Goal: Task Accomplishment & Management: Use online tool/utility

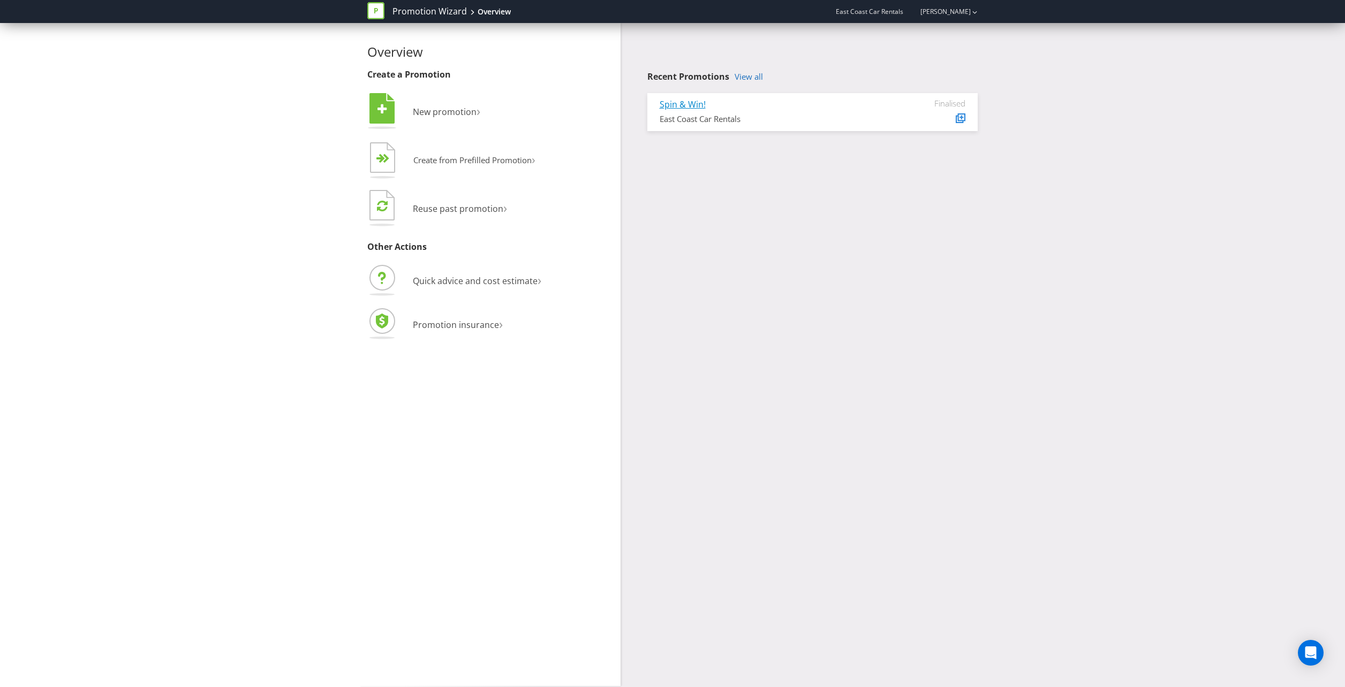
click at [685, 106] on link "Spin & Win!" at bounding box center [683, 104] width 46 height 12
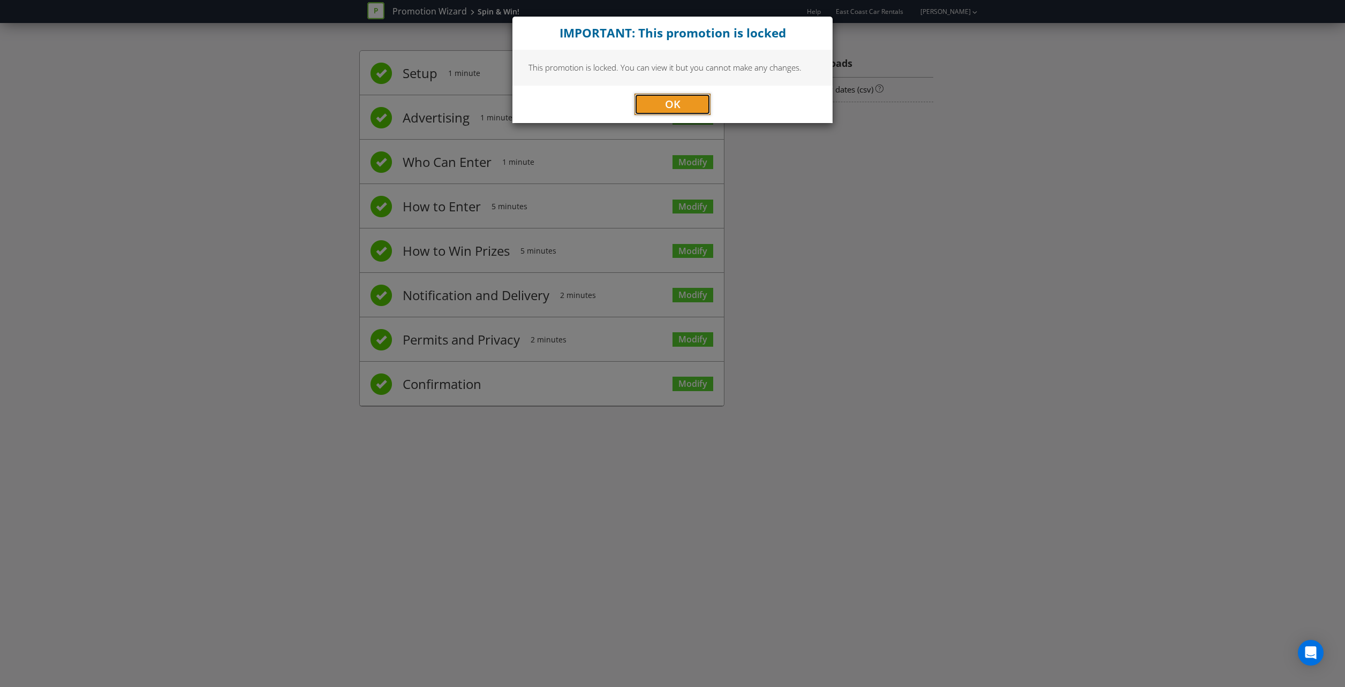
click at [685, 106] on button "OK" at bounding box center [672, 104] width 76 height 21
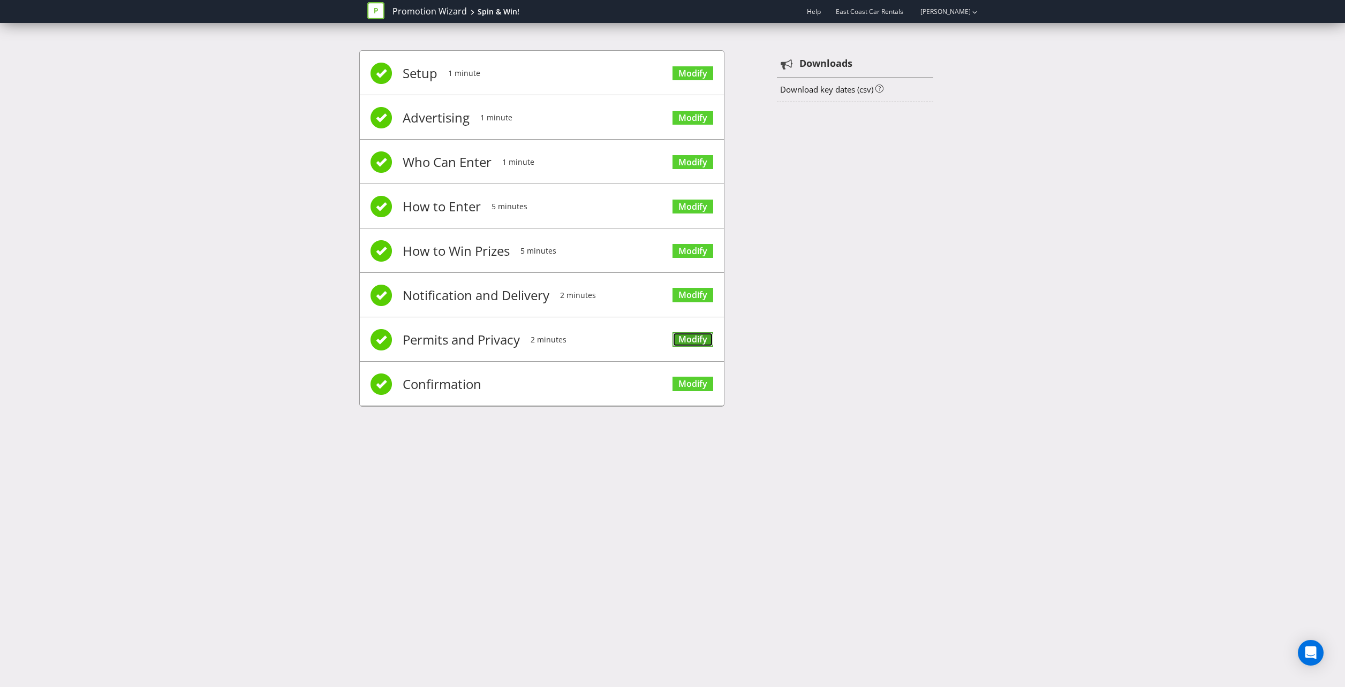
click at [684, 337] on link "Modify" at bounding box center [692, 339] width 41 height 14
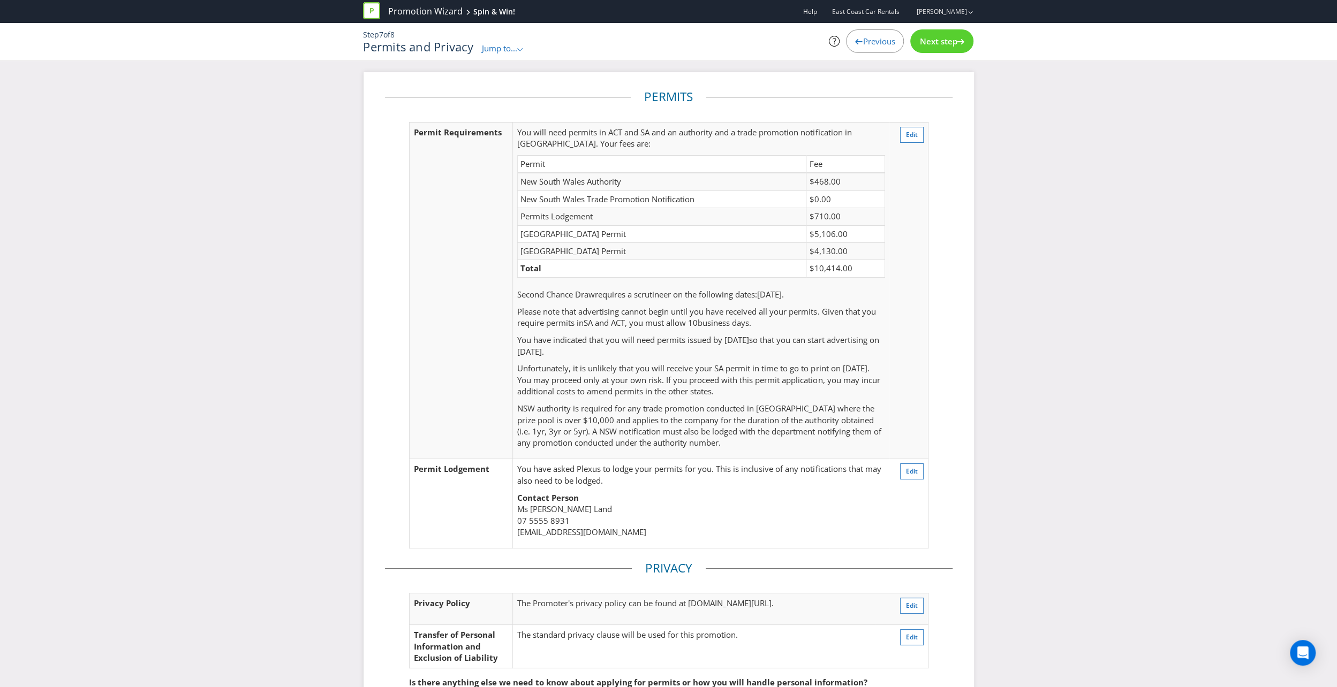
click at [858, 40] on icon at bounding box center [858, 41] width 7 height 5
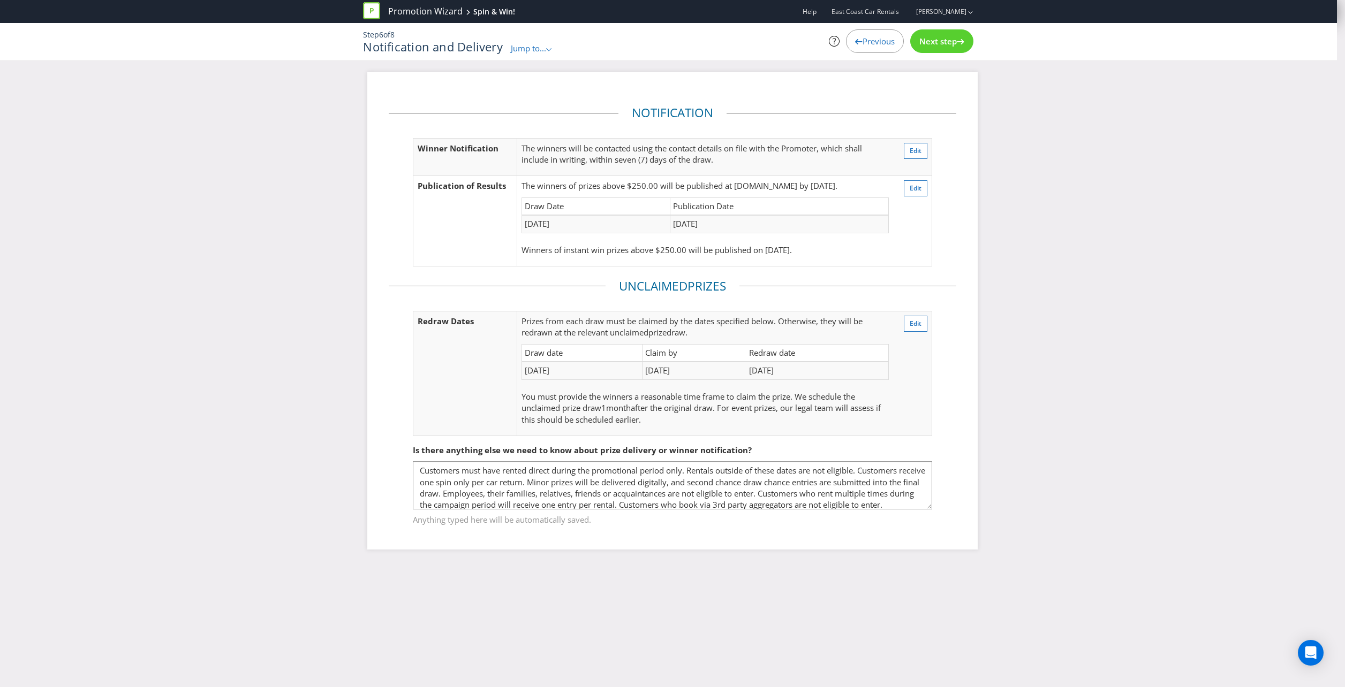
click at [858, 40] on icon at bounding box center [858, 41] width 7 height 5
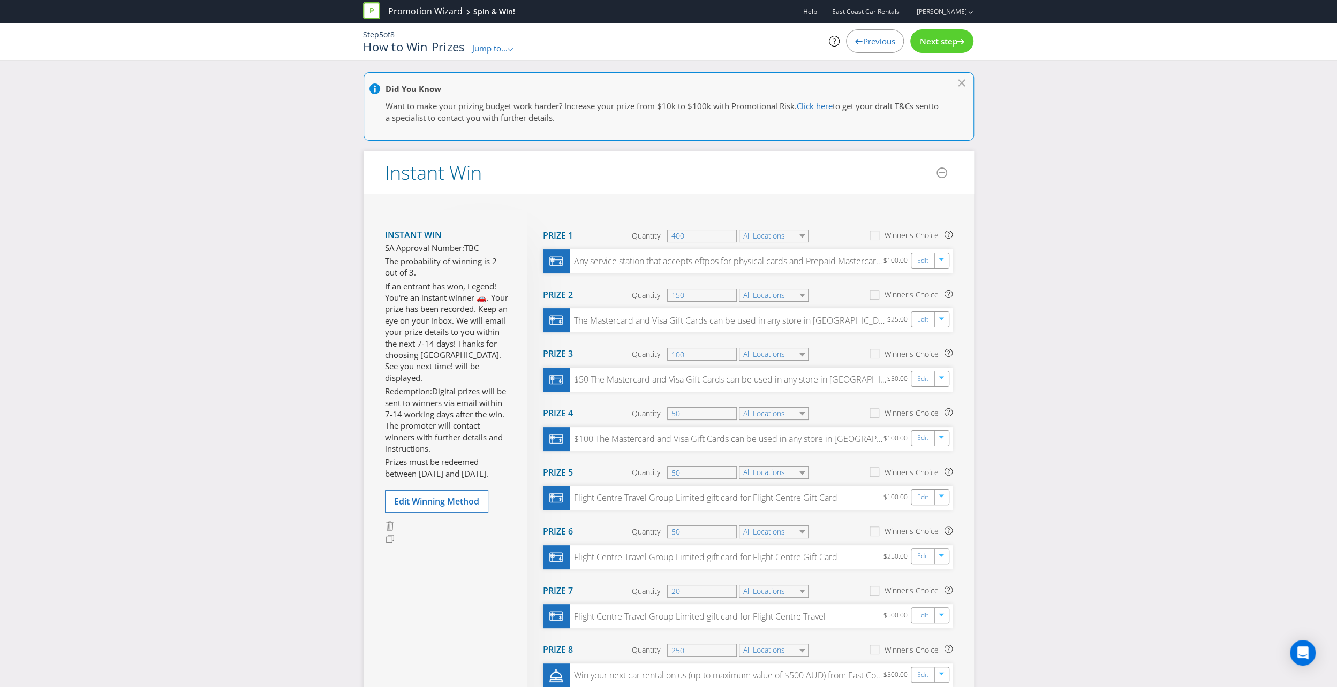
click at [858, 40] on icon at bounding box center [858, 41] width 7 height 5
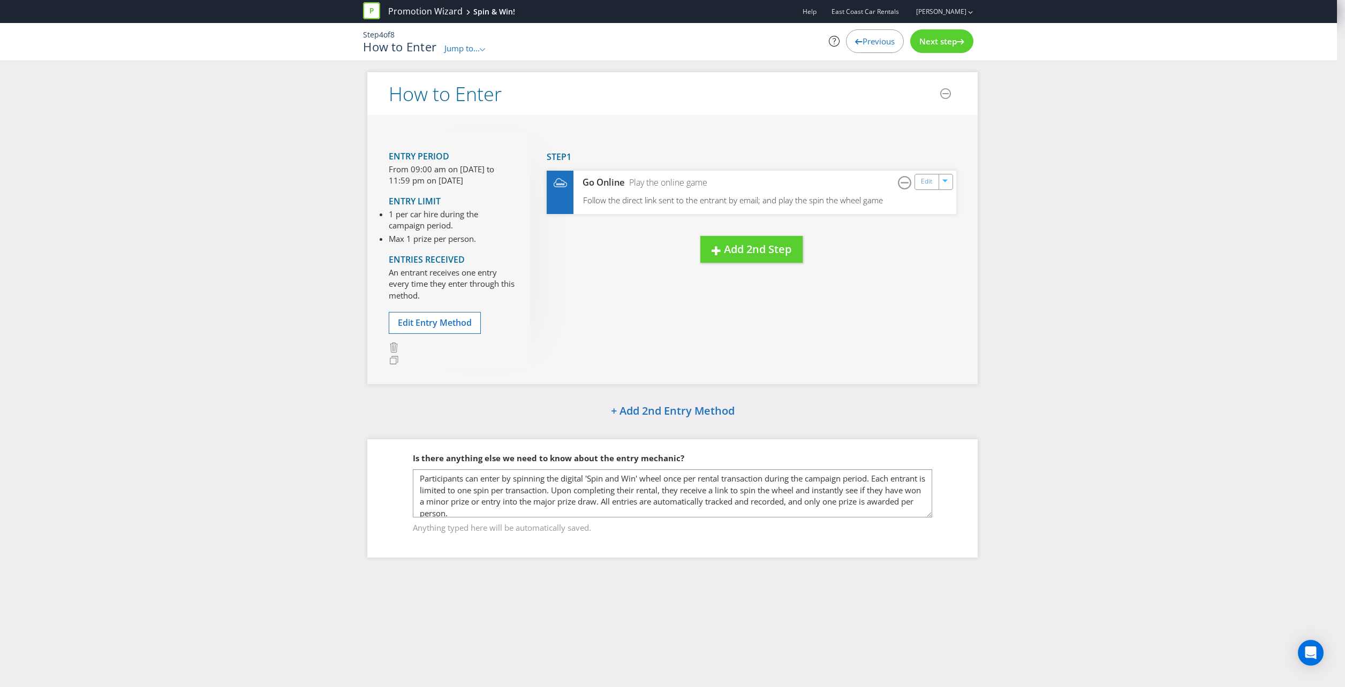
click at [858, 40] on icon at bounding box center [858, 41] width 7 height 5
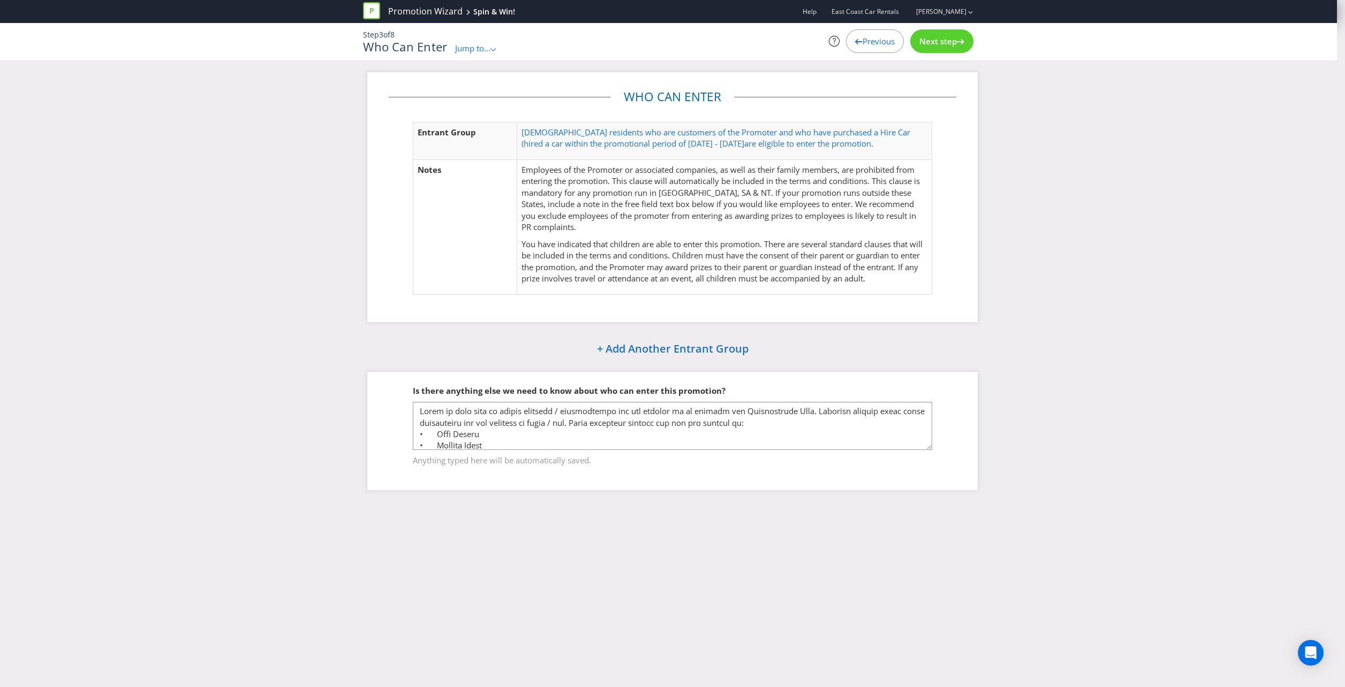
click at [926, 37] on span "Next step" at bounding box center [937, 41] width 37 height 11
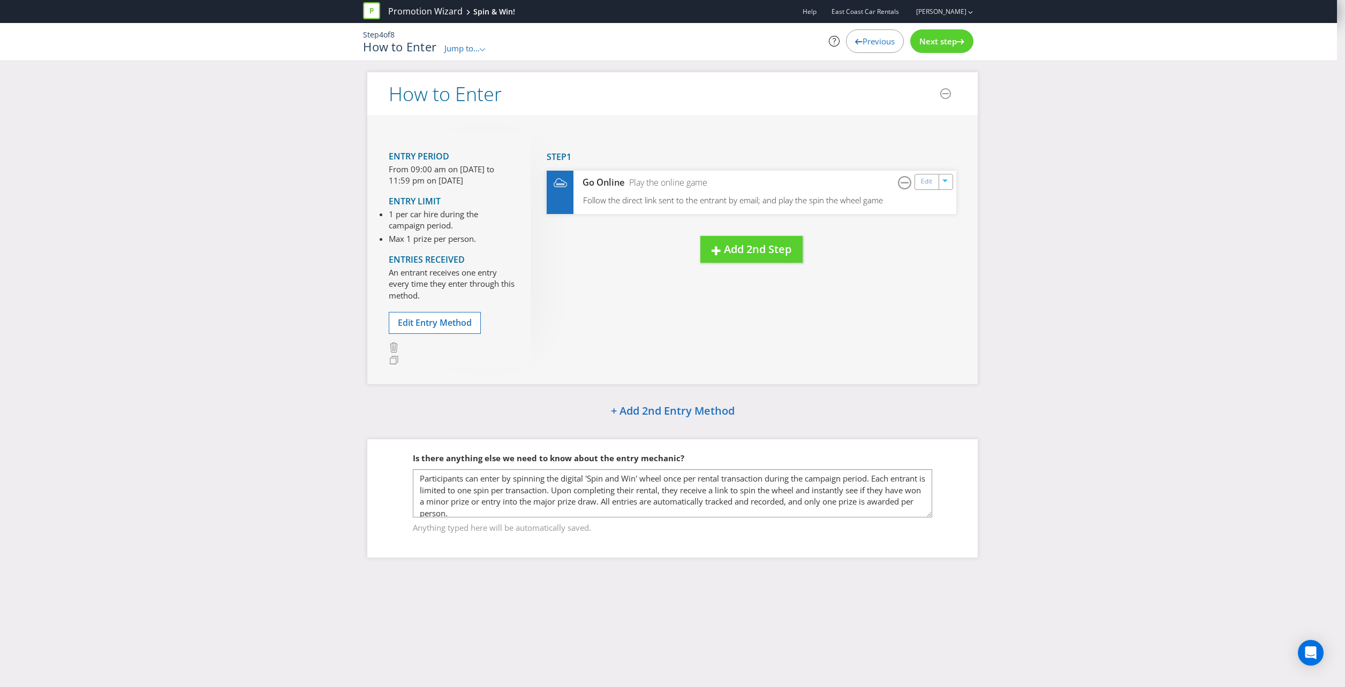
click at [873, 39] on span "Previous" at bounding box center [878, 41] width 32 height 11
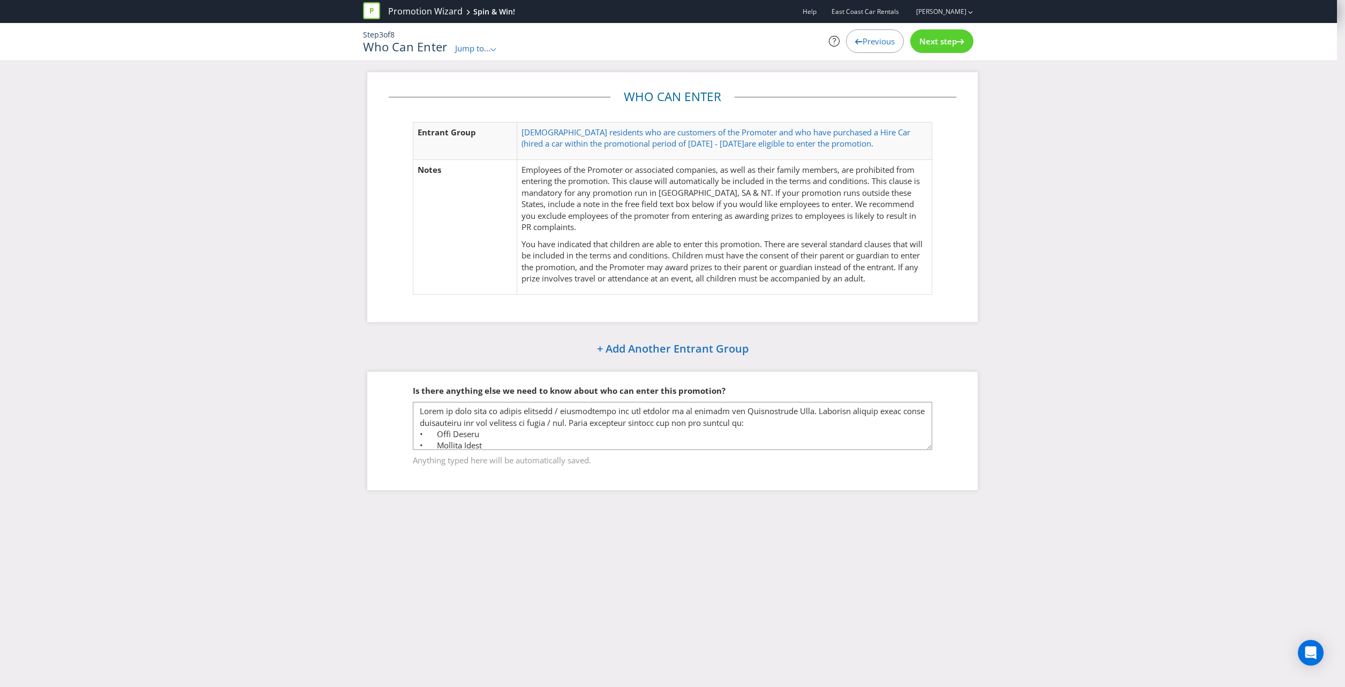
click at [873, 39] on span "Previous" at bounding box center [878, 41] width 32 height 11
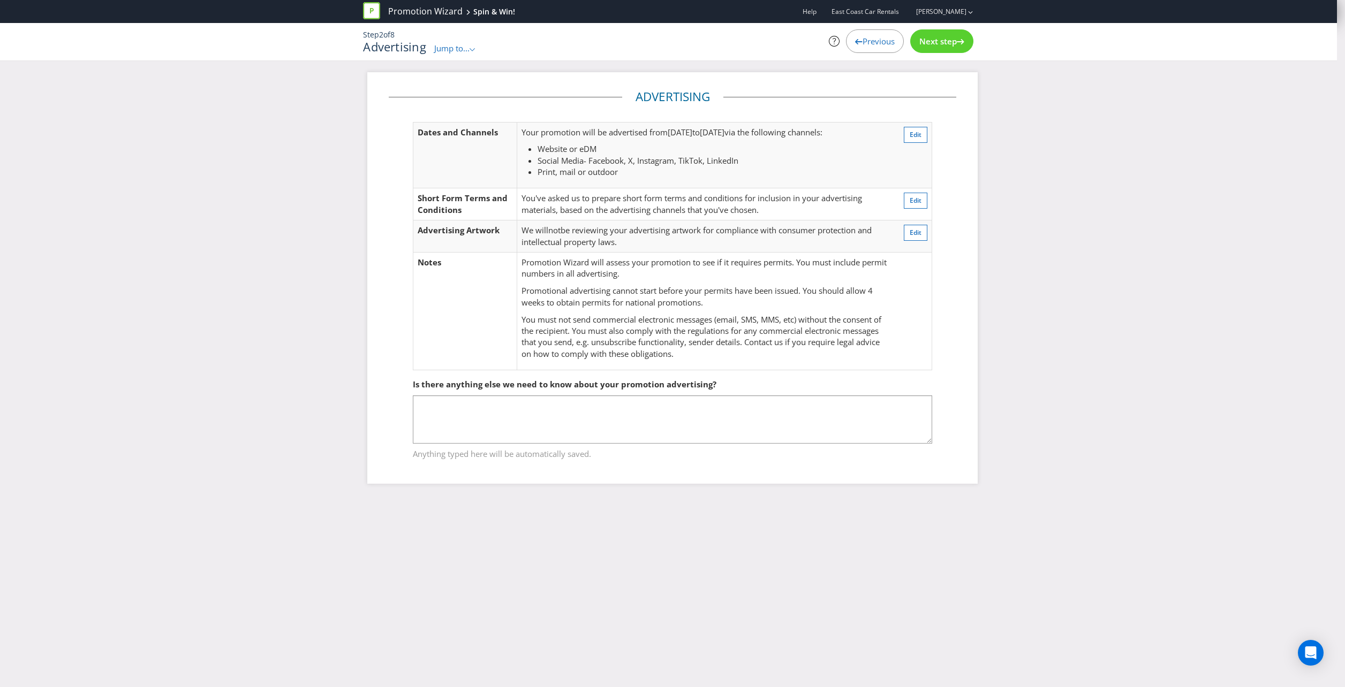
click at [873, 39] on span "Previous" at bounding box center [878, 41] width 32 height 11
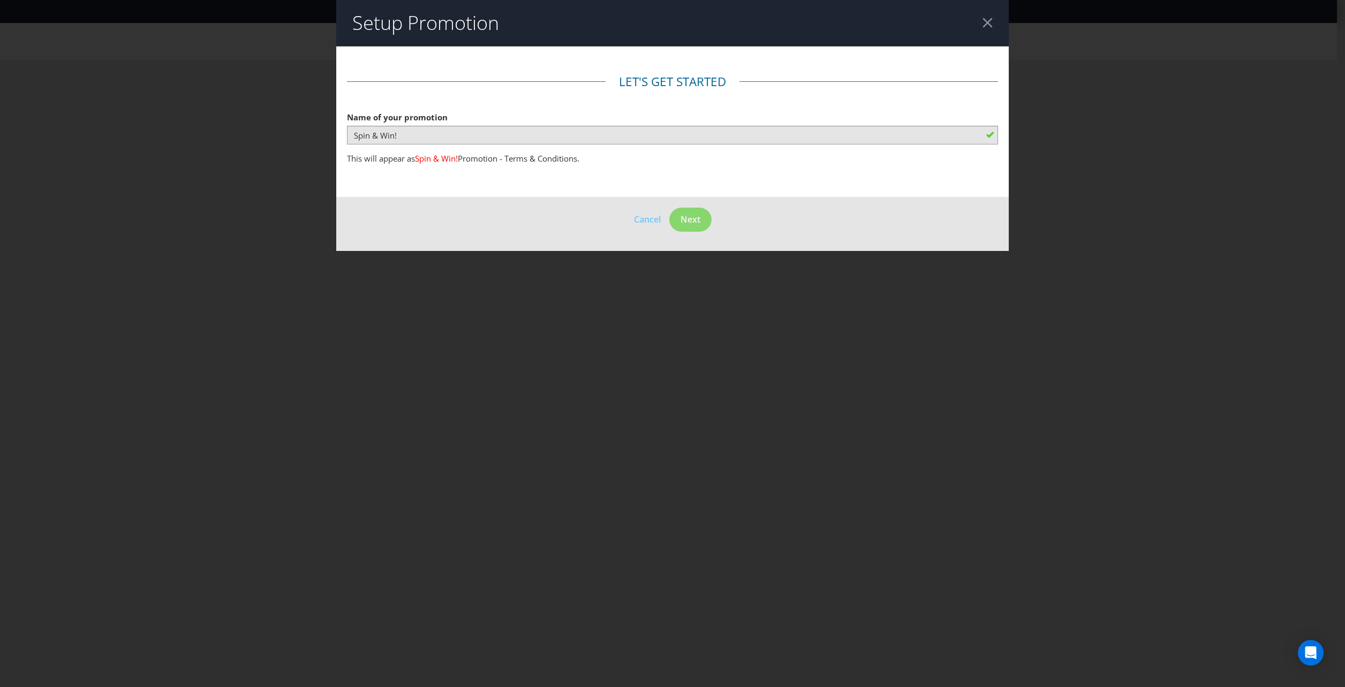
click at [986, 25] on div at bounding box center [987, 23] width 10 height 10
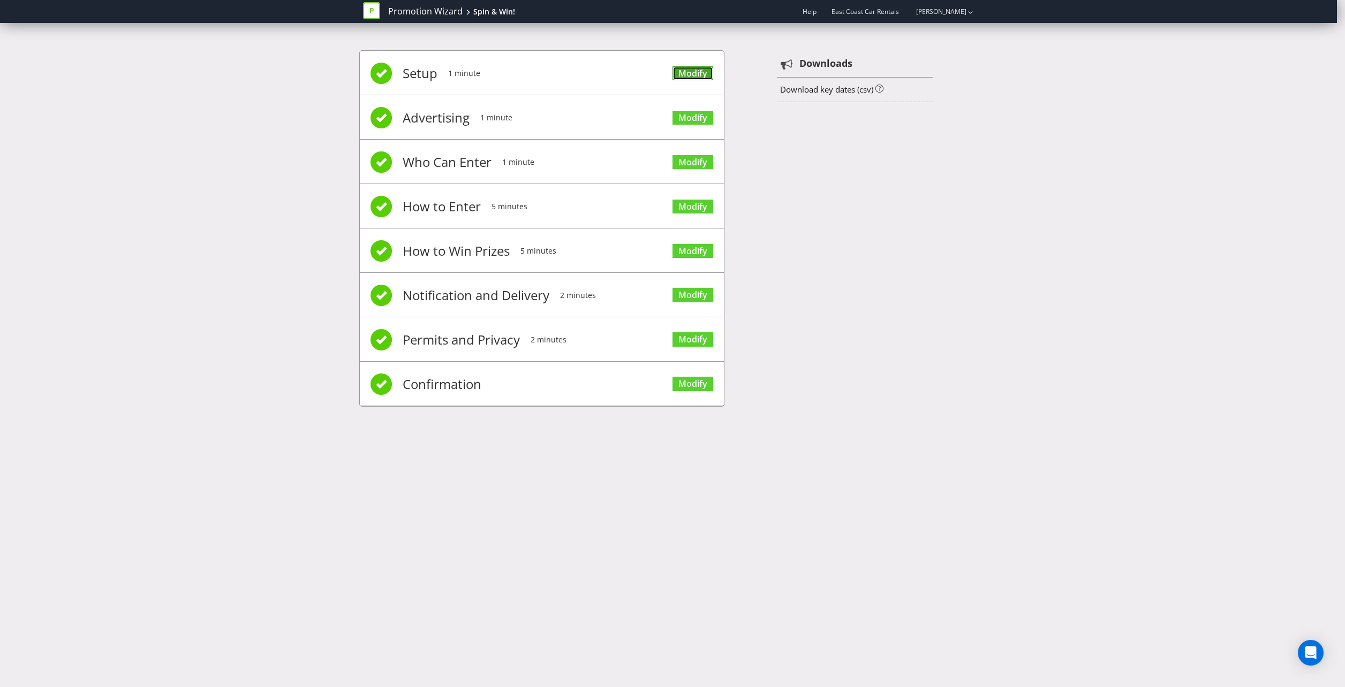
click at [696, 73] on link "Modify" at bounding box center [692, 73] width 41 height 14
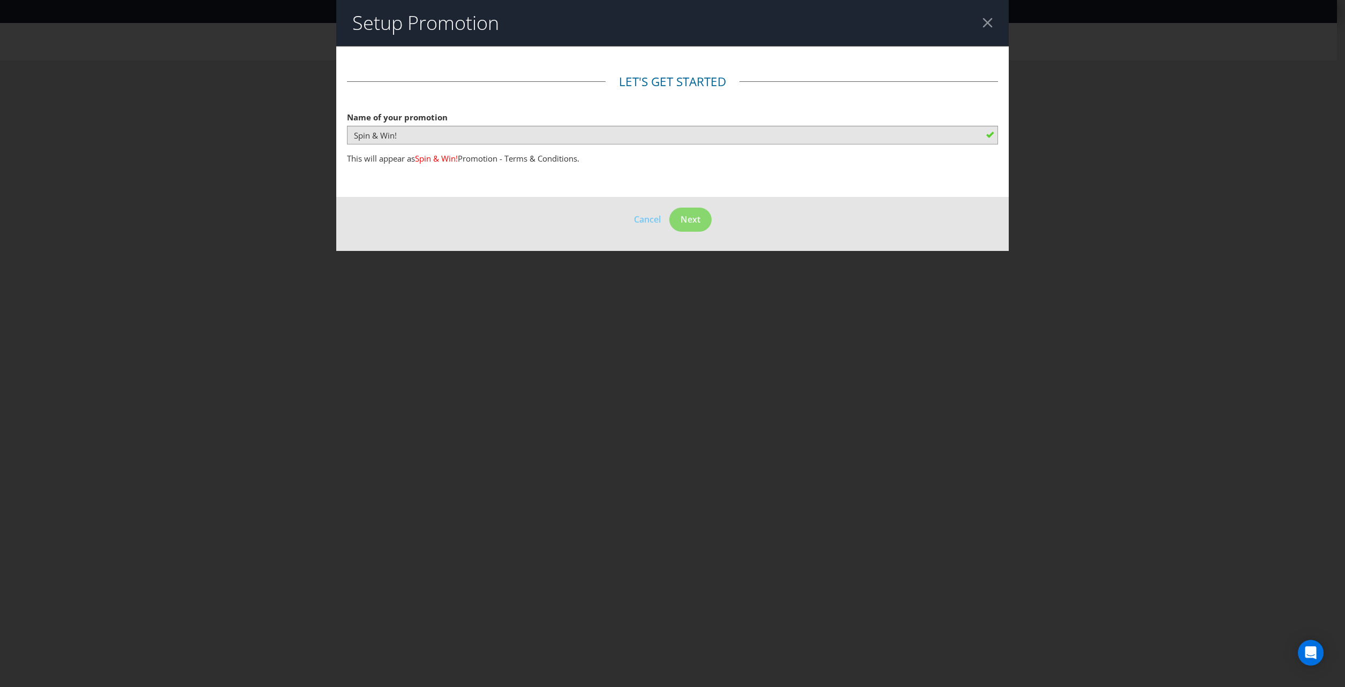
click at [673, 200] on footer "Cancel Next" at bounding box center [672, 224] width 672 height 54
click at [990, 17] on header "Setup Promotion" at bounding box center [672, 23] width 672 height 46
click at [988, 22] on div at bounding box center [987, 23] width 10 height 10
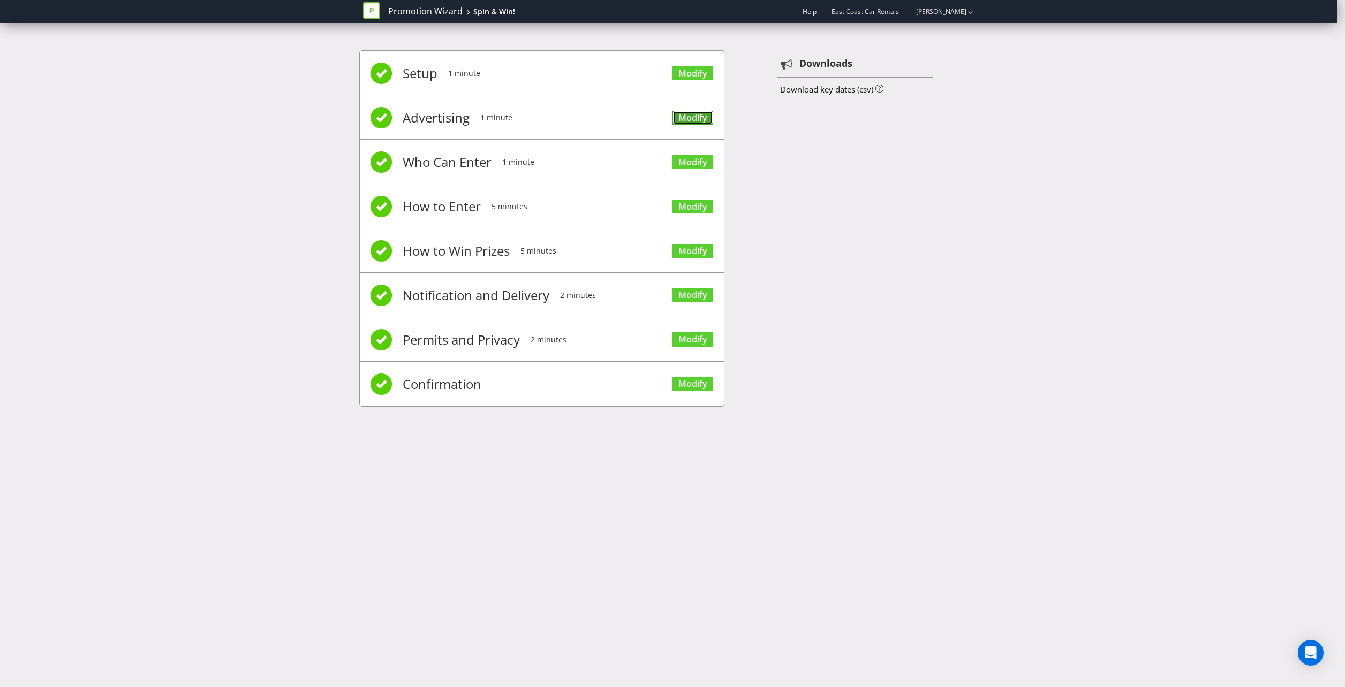
click at [694, 119] on link "Modify" at bounding box center [692, 118] width 41 height 14
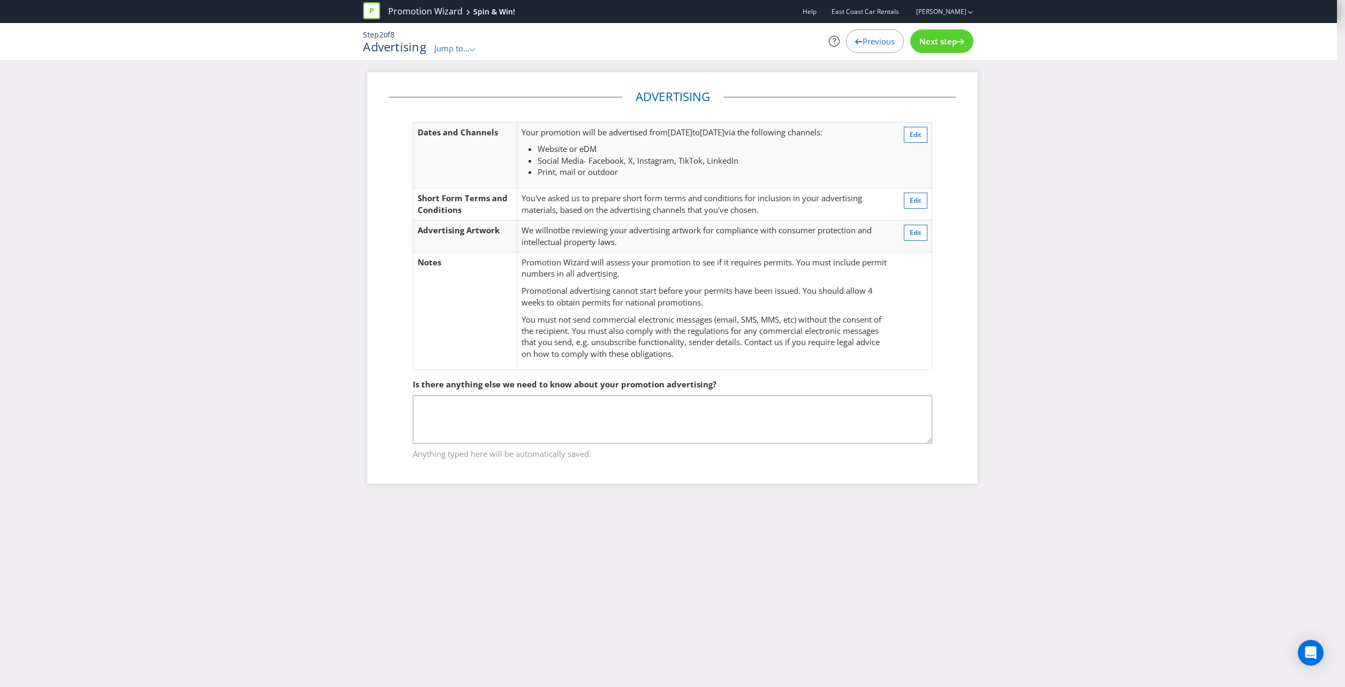
click at [939, 38] on span "Next step" at bounding box center [937, 41] width 37 height 11
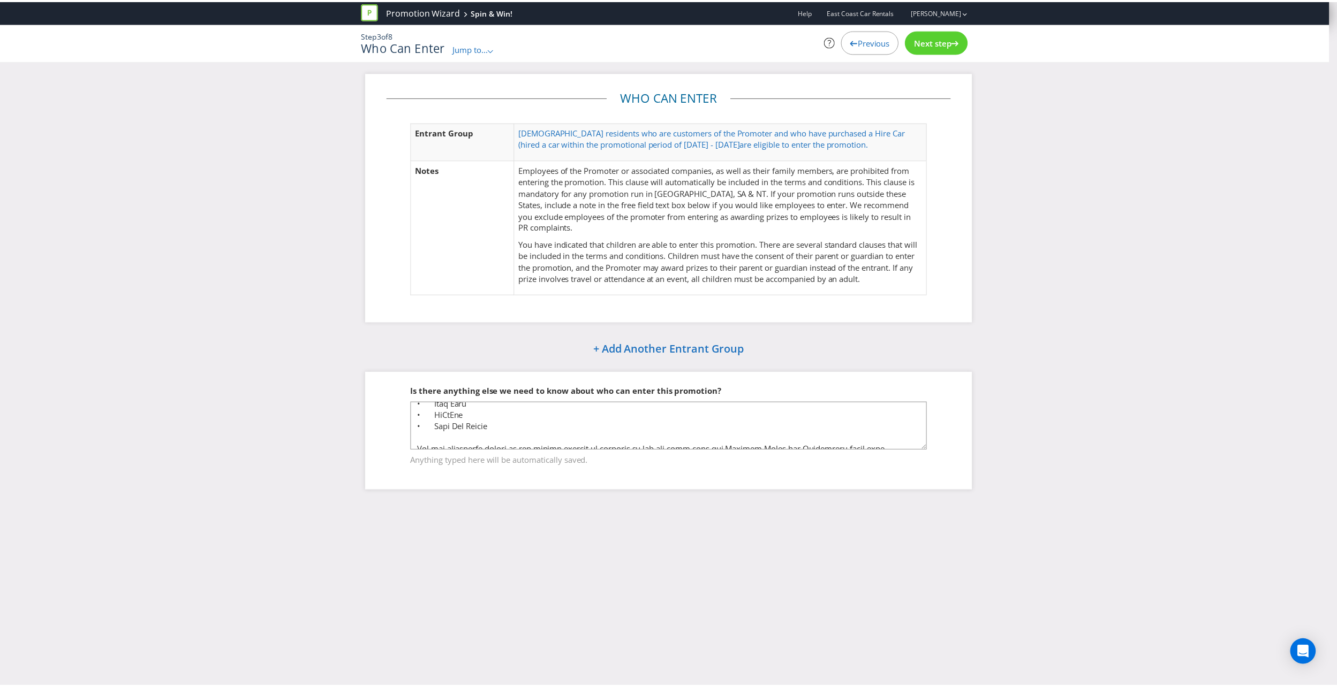
scroll to position [395, 0]
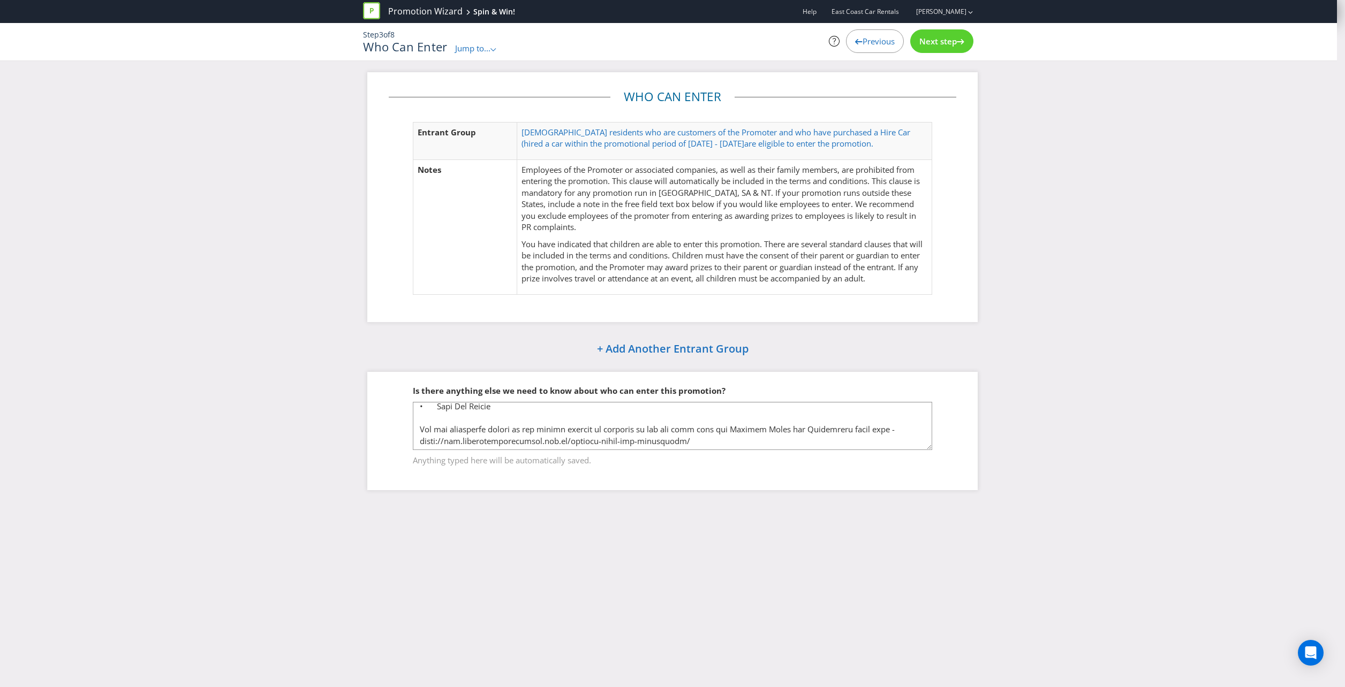
click at [928, 39] on span "Next step" at bounding box center [937, 41] width 37 height 11
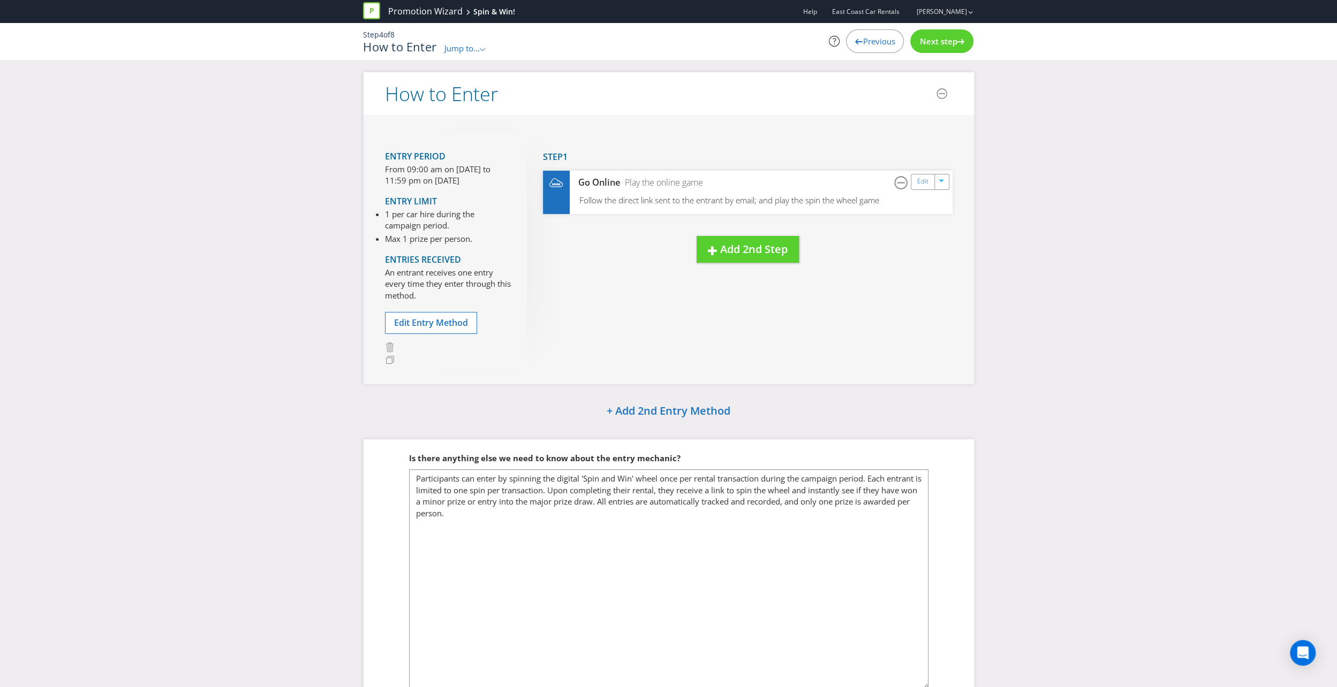
drag, startPoint x: 930, startPoint y: 514, endPoint x: 905, endPoint y: 686, distance: 174.2
click at [905, 686] on textarea "Participants can enter by spinning the digital 'Spin and Win' wheel once per re…" at bounding box center [668, 579] width 519 height 220
click at [956, 40] on span "Next step" at bounding box center [937, 41] width 37 height 11
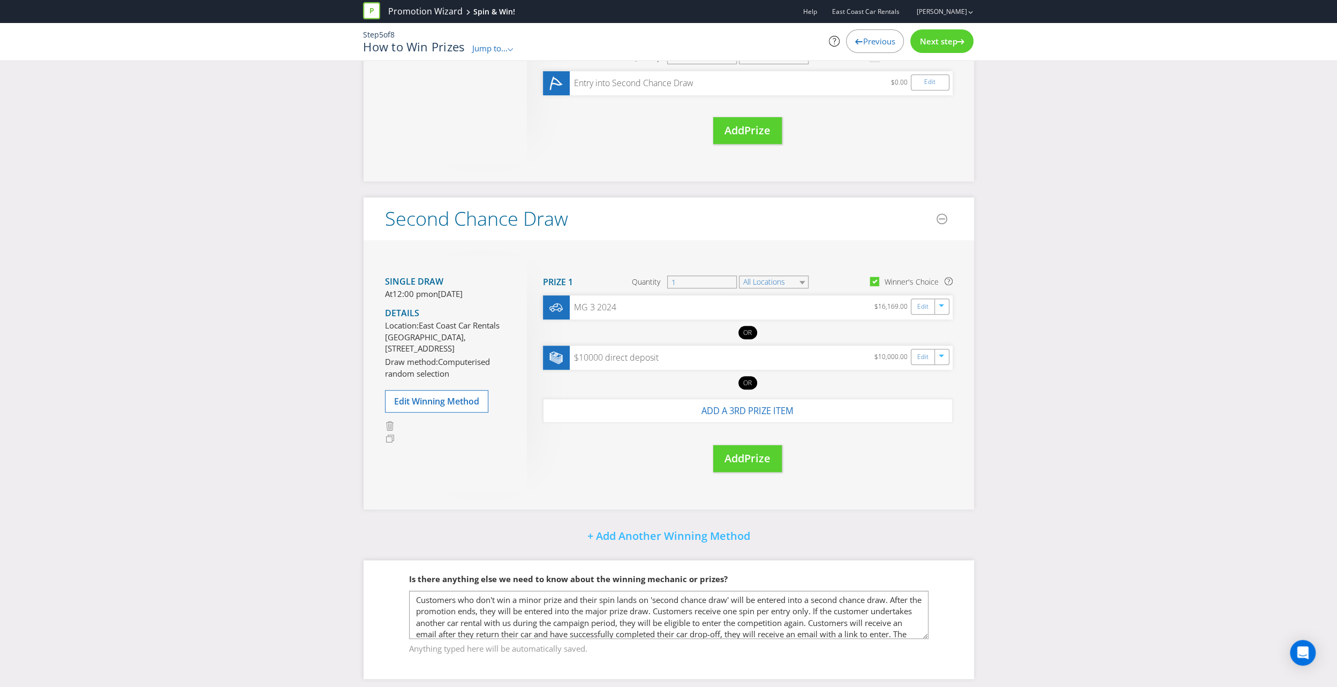
scroll to position [657, 0]
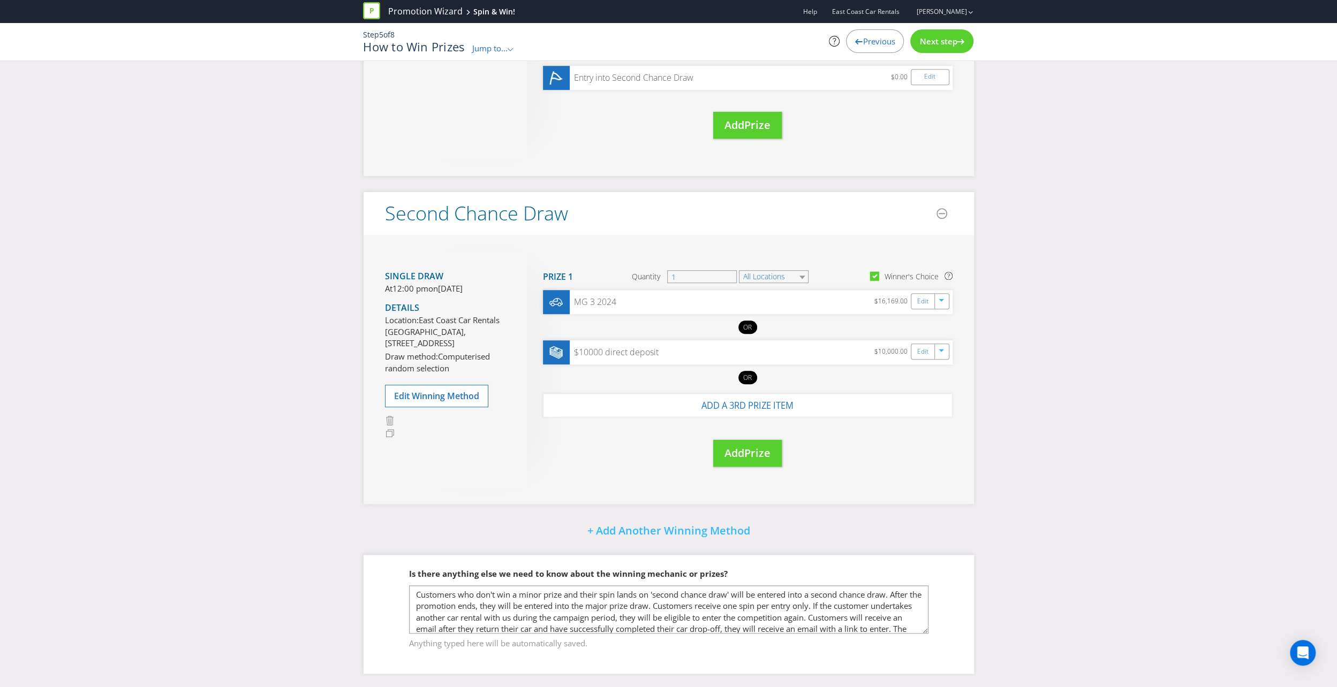
click at [954, 38] on span "Next step" at bounding box center [937, 41] width 37 height 11
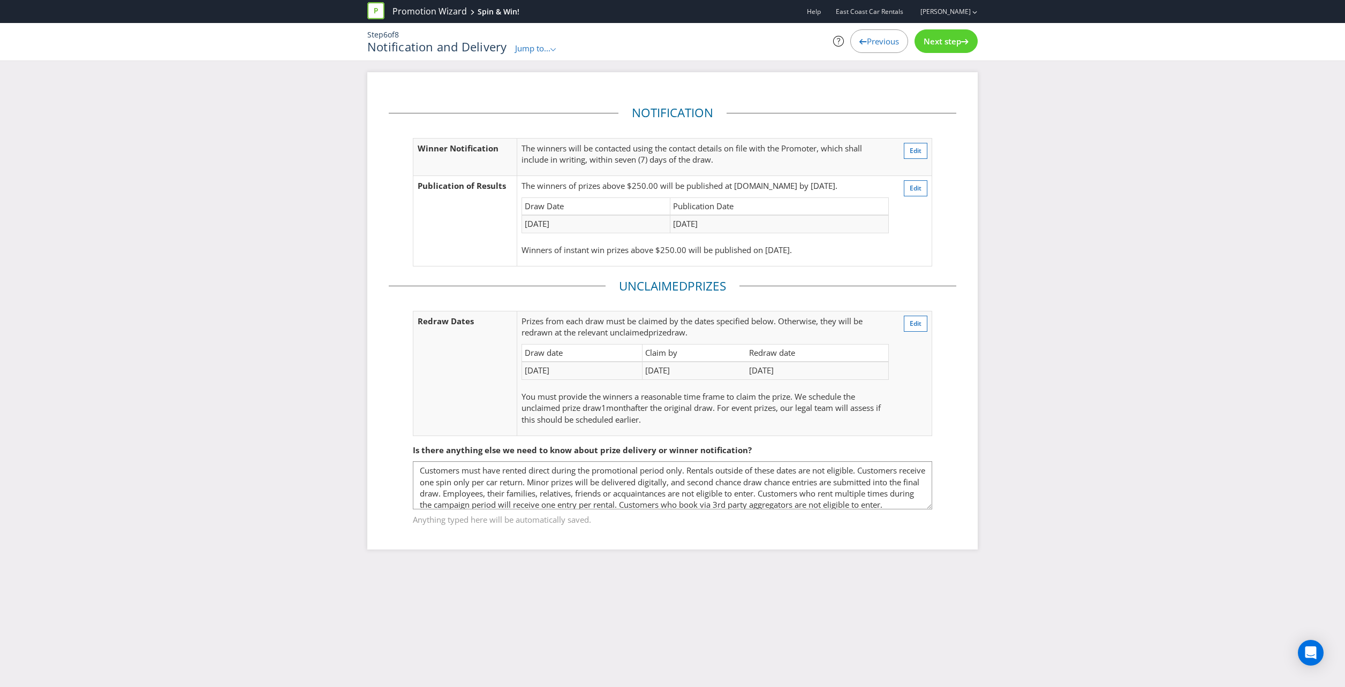
click at [950, 34] on div "Next step" at bounding box center [945, 41] width 63 height 24
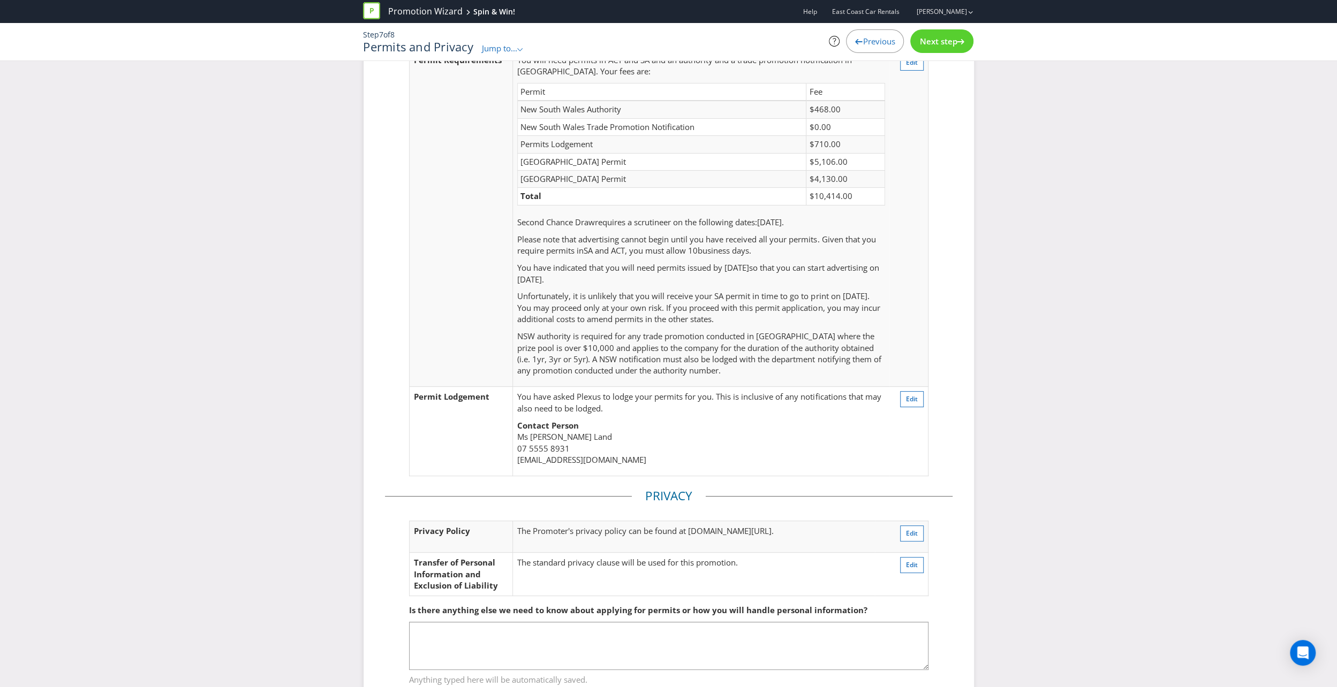
scroll to position [108, 0]
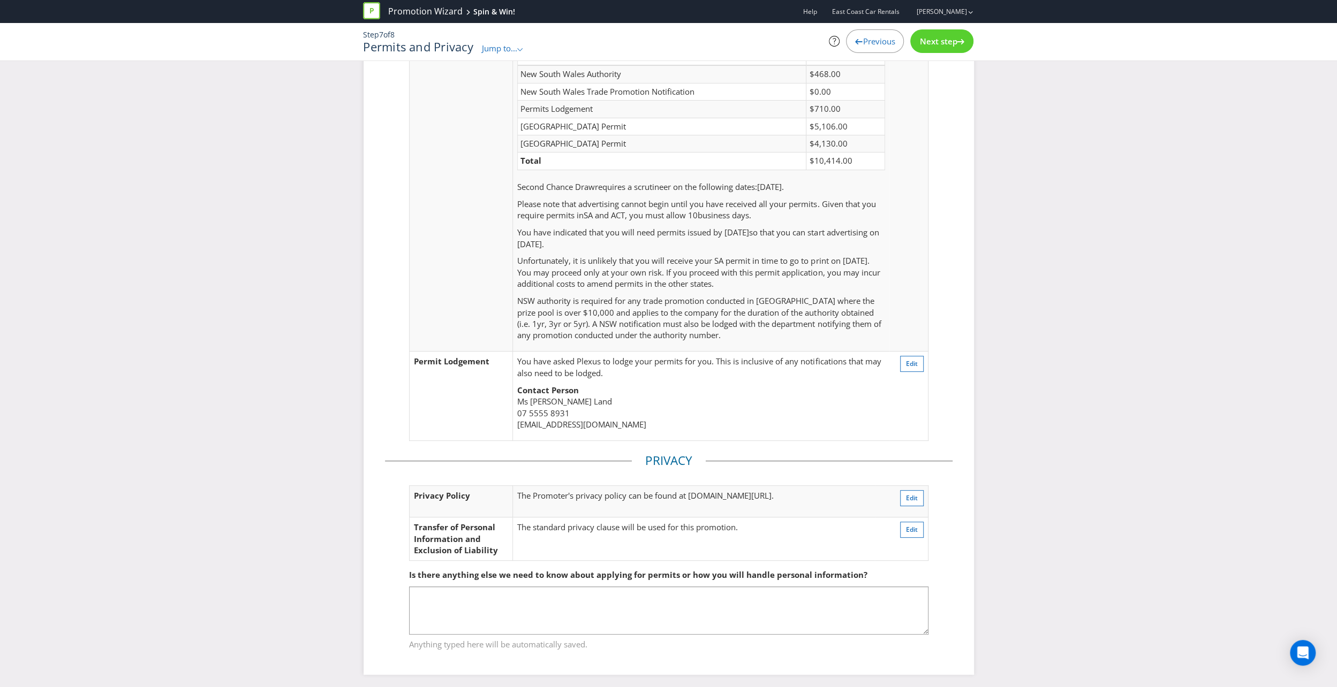
click at [926, 41] on span "Next step" at bounding box center [937, 41] width 37 height 11
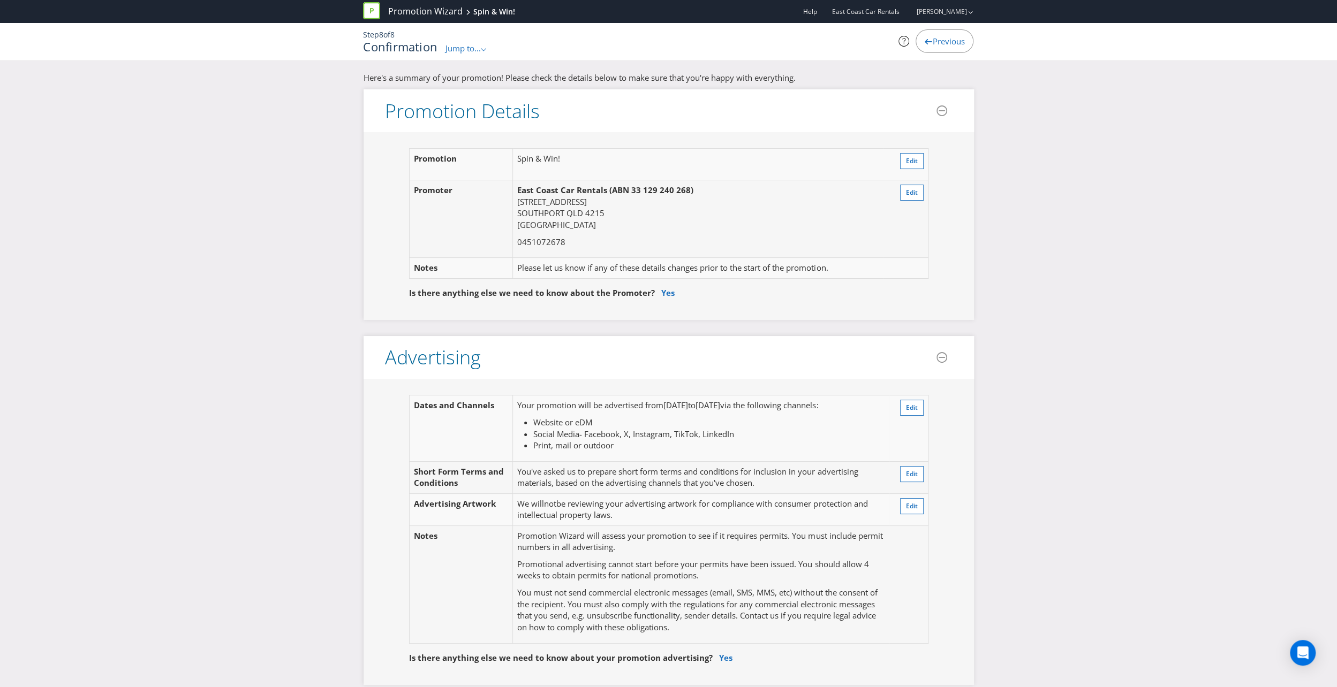
scroll to position [601, 0]
